Goal: Task Accomplishment & Management: Manage account settings

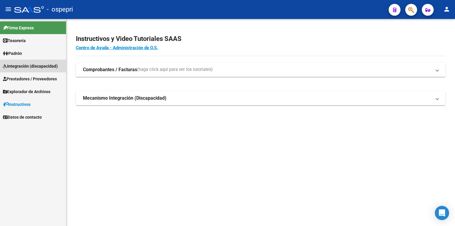
click at [21, 63] on span "Integración (discapacidad)" at bounding box center [30, 66] width 55 height 7
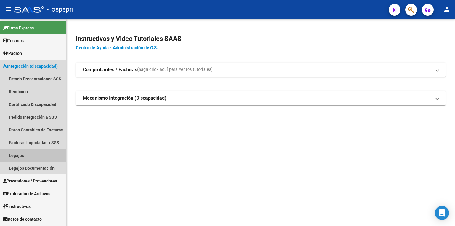
click at [17, 157] on link "Legajos" at bounding box center [33, 155] width 66 height 13
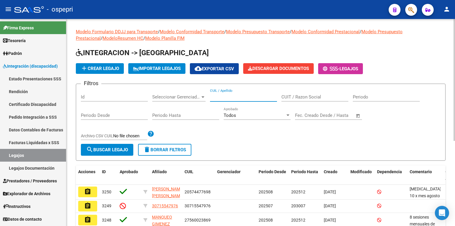
click at [225, 97] on input "CUIL / Apellido" at bounding box center [243, 96] width 67 height 5
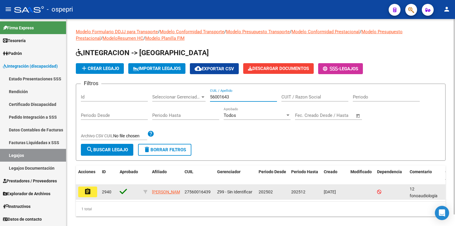
type input "56001643"
click at [93, 191] on button "assignment" at bounding box center [87, 191] width 19 height 11
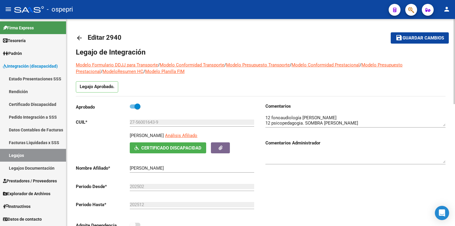
click at [439, 123] on textarea at bounding box center [355, 120] width 180 height 12
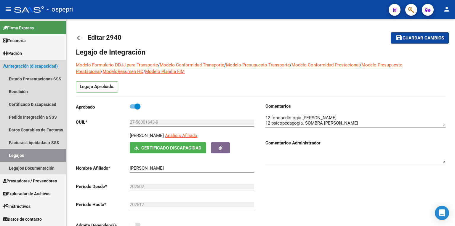
drag, startPoint x: 38, startPoint y: 157, endPoint x: 68, endPoint y: 124, distance: 44.2
click at [38, 156] on link "Legajos" at bounding box center [33, 155] width 66 height 13
